Goal: Find contact information: Find contact information

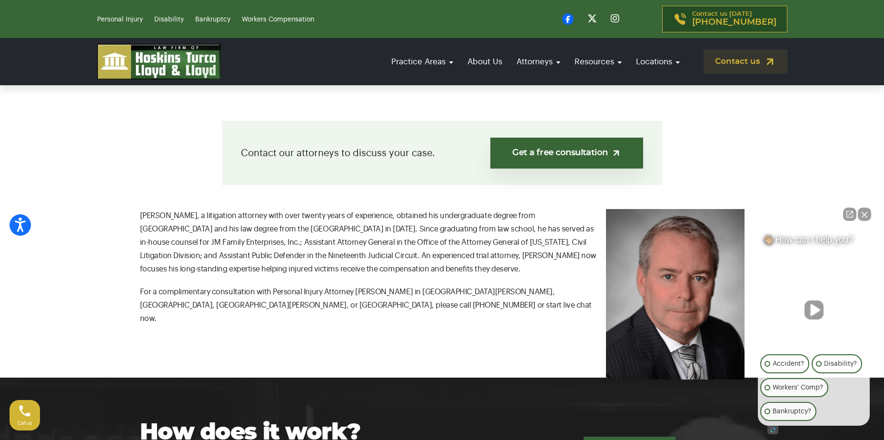
scroll to position [238, 0]
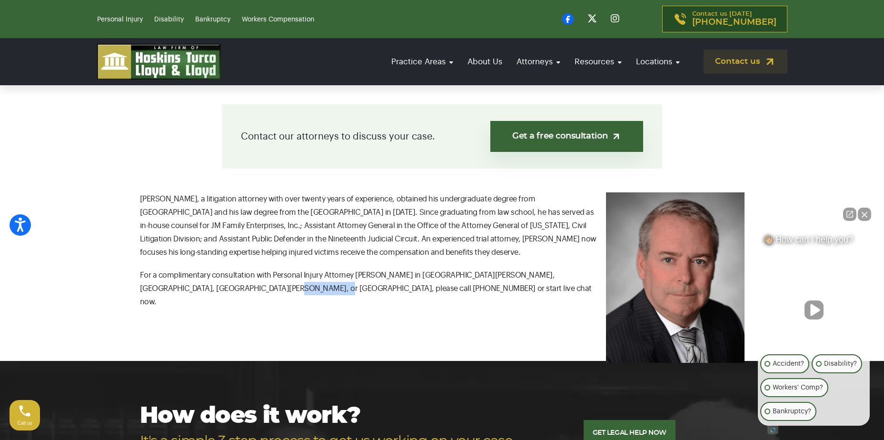
drag, startPoint x: 223, startPoint y: 287, endPoint x: 266, endPoint y: 289, distance: 42.9
click at [266, 289] on p "For a complimentary consultation with Personal Injury Attorney [PERSON_NAME] in…" at bounding box center [442, 289] width 605 height 40
copy p "772-448-1651"
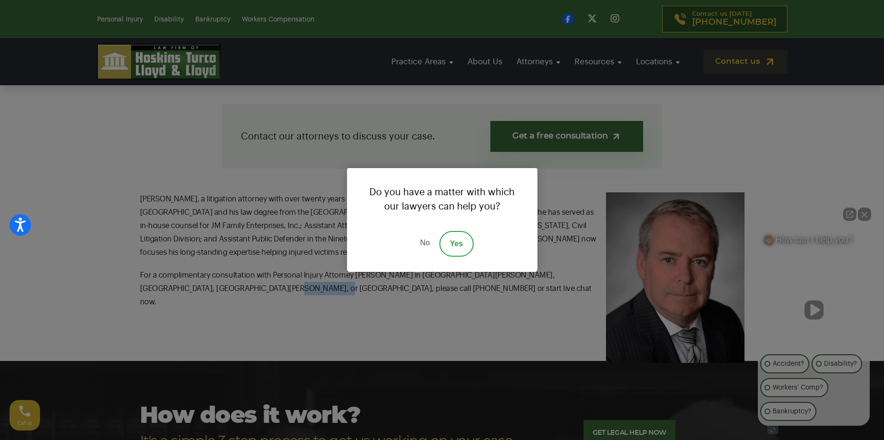
click at [425, 242] on link "No" at bounding box center [424, 244] width 29 height 26
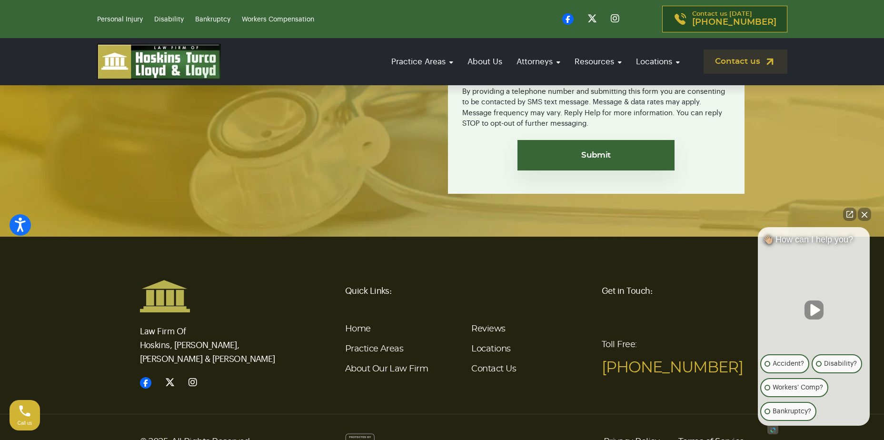
scroll to position [1827, 0]
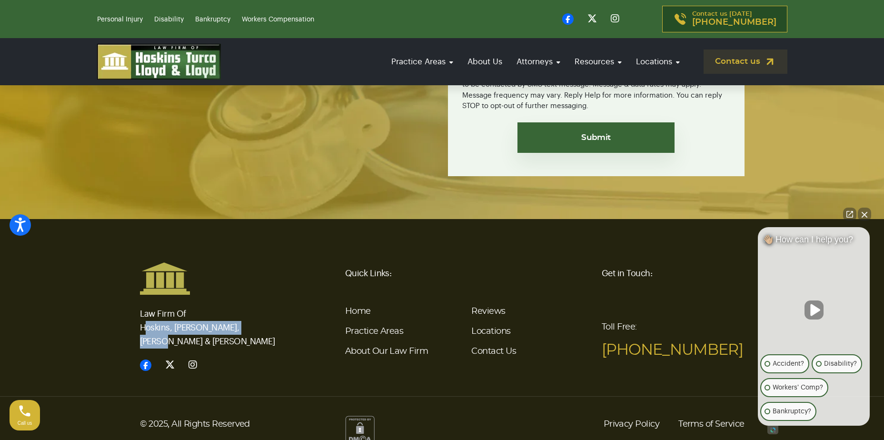
drag, startPoint x: 140, startPoint y: 313, endPoint x: 248, endPoint y: 315, distance: 108.1
click at [248, 315] on p "Law Firm Of Hoskins, Turco, Lloyd & Lloyd" at bounding box center [211, 321] width 143 height 53
copy p "Hoskins, [PERSON_NAME], [PERSON_NAME] & [PERSON_NAME]"
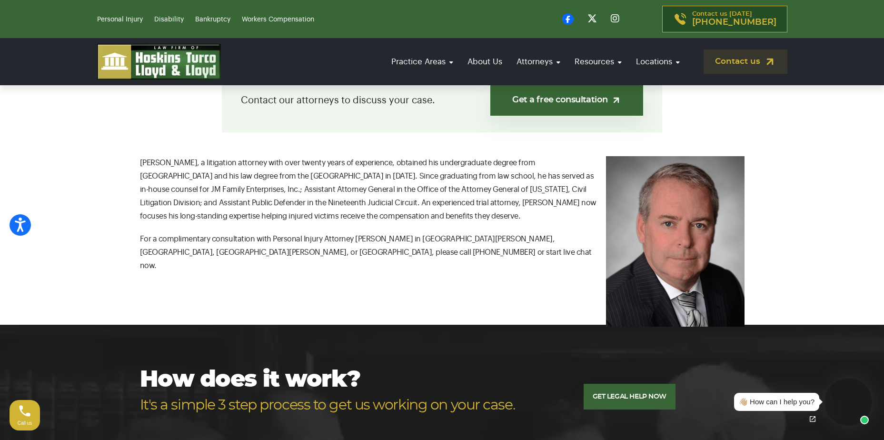
scroll to position [238, 0]
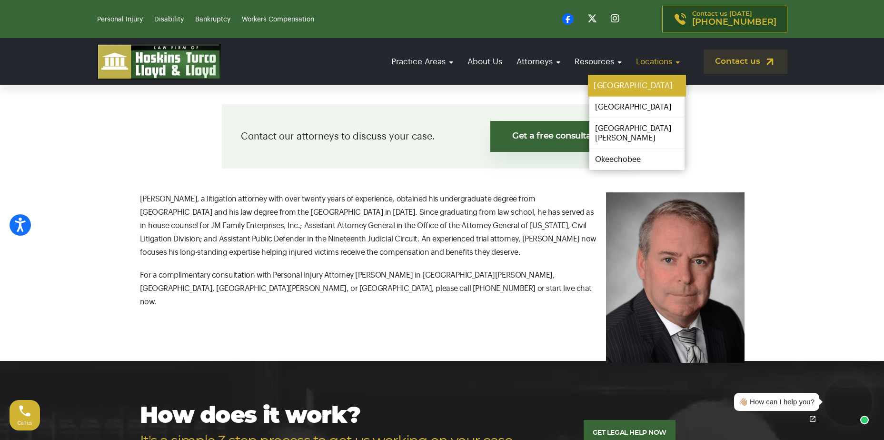
click at [620, 86] on link "[GEOGRAPHIC_DATA]" at bounding box center [637, 85] width 98 height 21
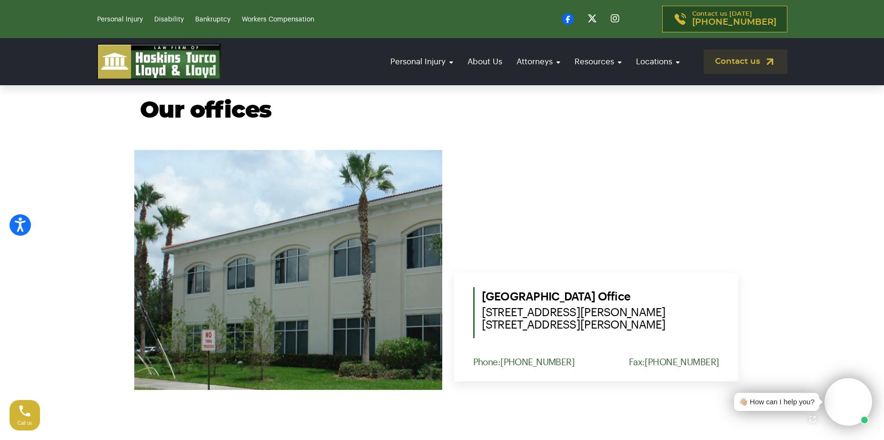
scroll to position [333, 0]
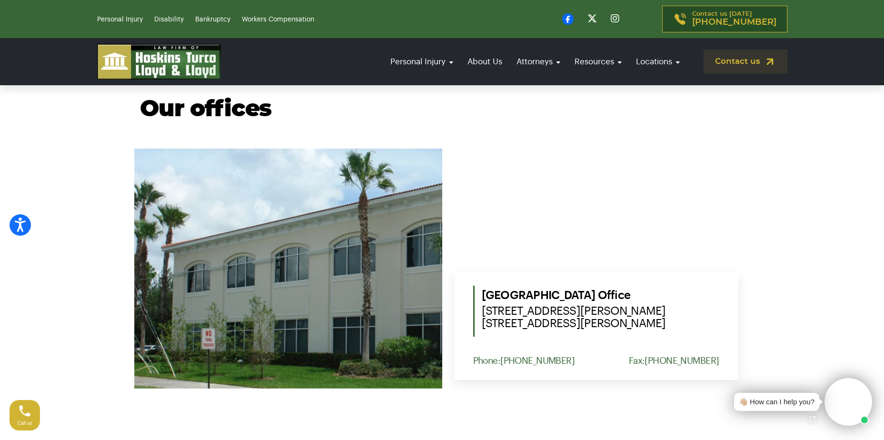
drag, startPoint x: 483, startPoint y: 309, endPoint x: 655, endPoint y: 322, distance: 171.9
click at [655, 322] on span "1555 NW St. Lucie West Blvd. Suite 203, Port St. Lucie, Fl. 34986" at bounding box center [601, 317] width 238 height 25
copy span "1555 NW St. Lucie West Blvd. Suite 203, Port St. Lucie, Fl. 34986"
